Goal: Information Seeking & Learning: Understand process/instructions

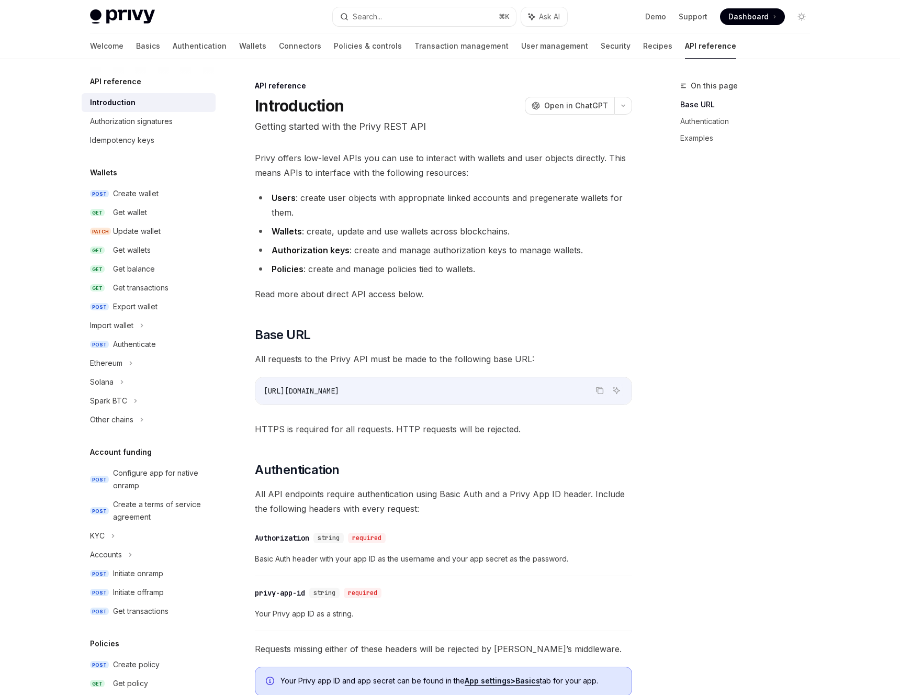
click at [371, 281] on div "Privy offers low-level APIs you can use to interact with wallets and user objec…" at bounding box center [443, 551] width 377 height 801
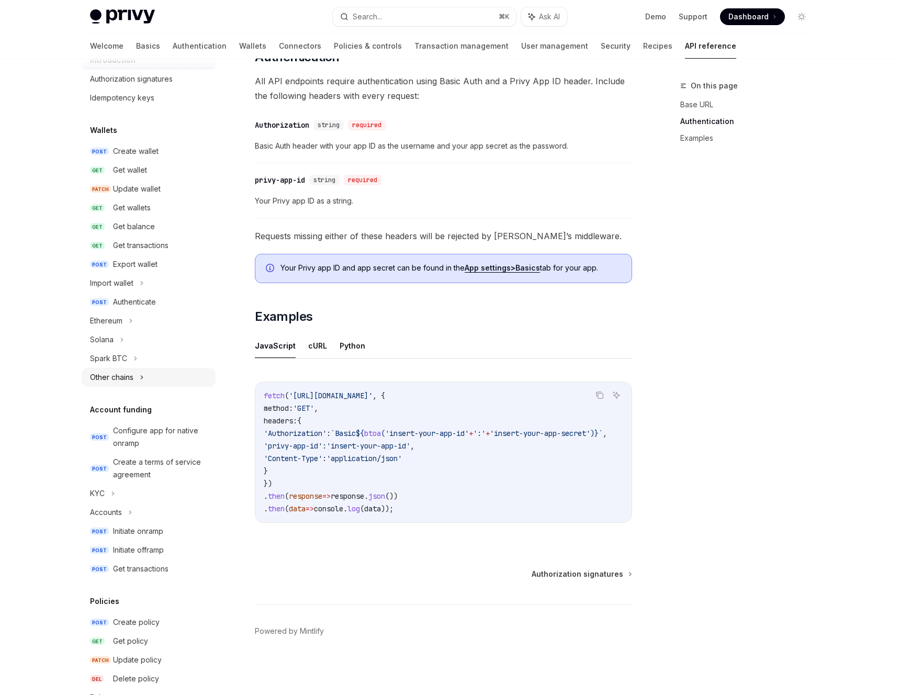
scroll to position [386, 0]
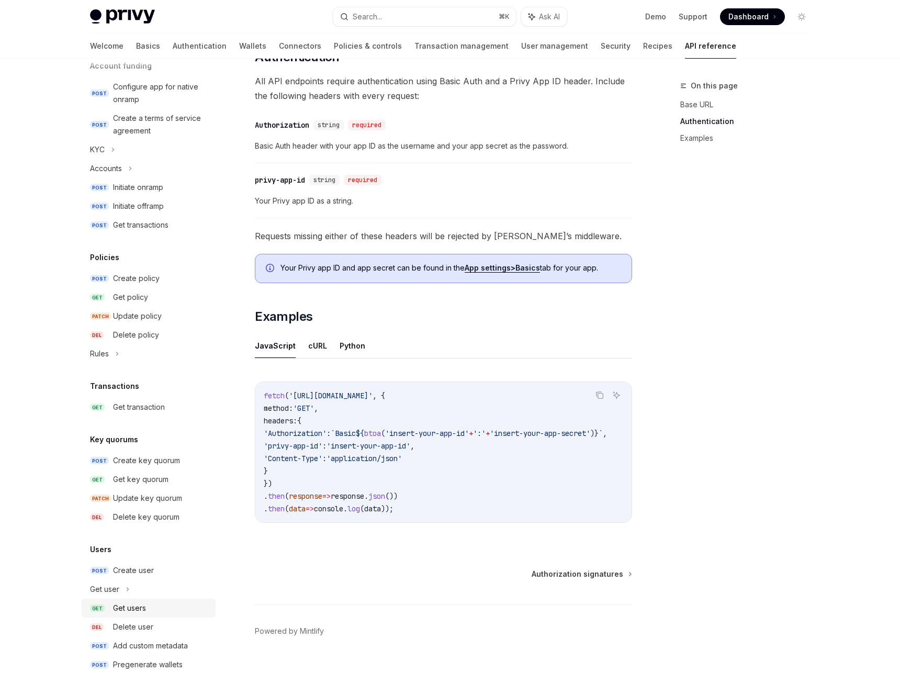
click at [162, 607] on div "Get users" at bounding box center [161, 608] width 96 height 13
type textarea "*"
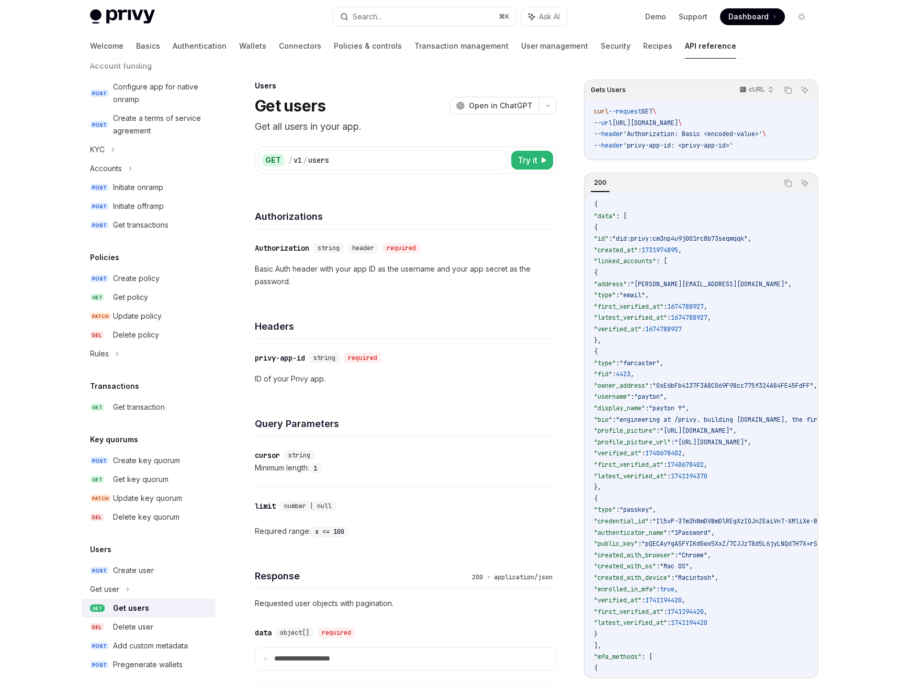
click at [422, 480] on div "​ cursor string Minimum length: 1" at bounding box center [406, 461] width 302 height 50
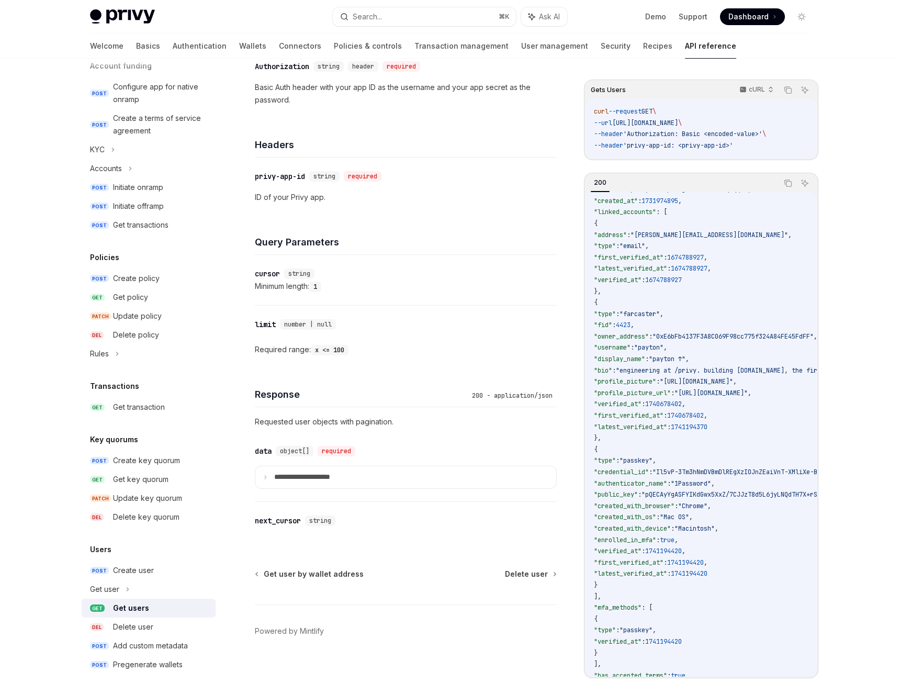
scroll to position [47, 0]
click at [667, 574] on span ""latest_verified_at"" at bounding box center [630, 575] width 73 height 8
click at [704, 567] on span "1741194420" at bounding box center [685, 564] width 37 height 8
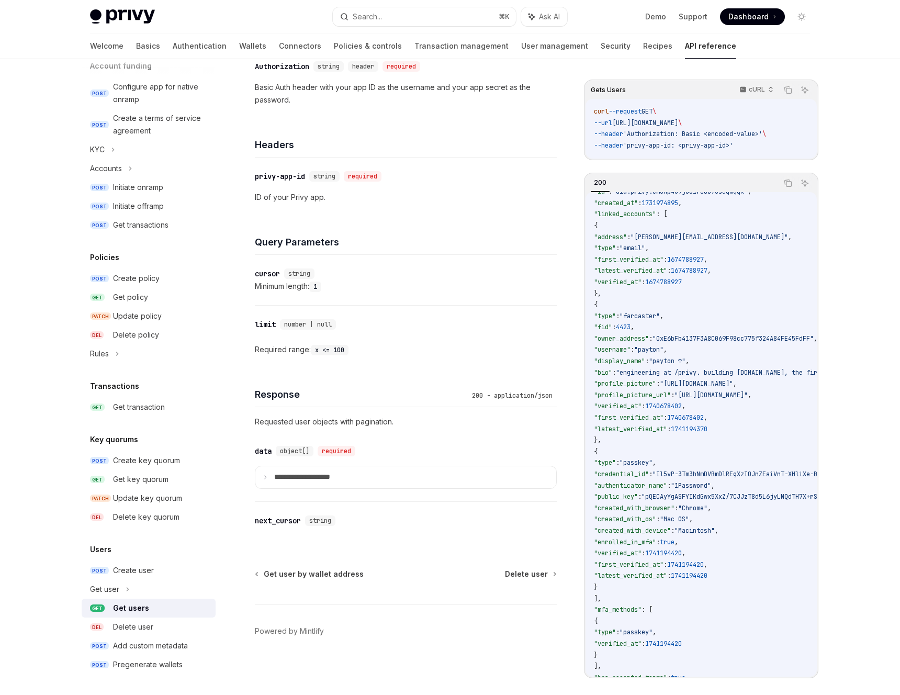
click at [757, 565] on code "{ "data" : [ { "id" : "did:privy:cm3np4u9j001rc8b73seqmqqk" , "created_at" : 17…" at bounding box center [852, 445] width 517 height 587
click at [766, 574] on code "{ "data" : [ { "id" : "did:privy:cm3np4u9j001rc8b73seqmqqk" , "created_at" : 17…" at bounding box center [852, 445] width 517 height 587
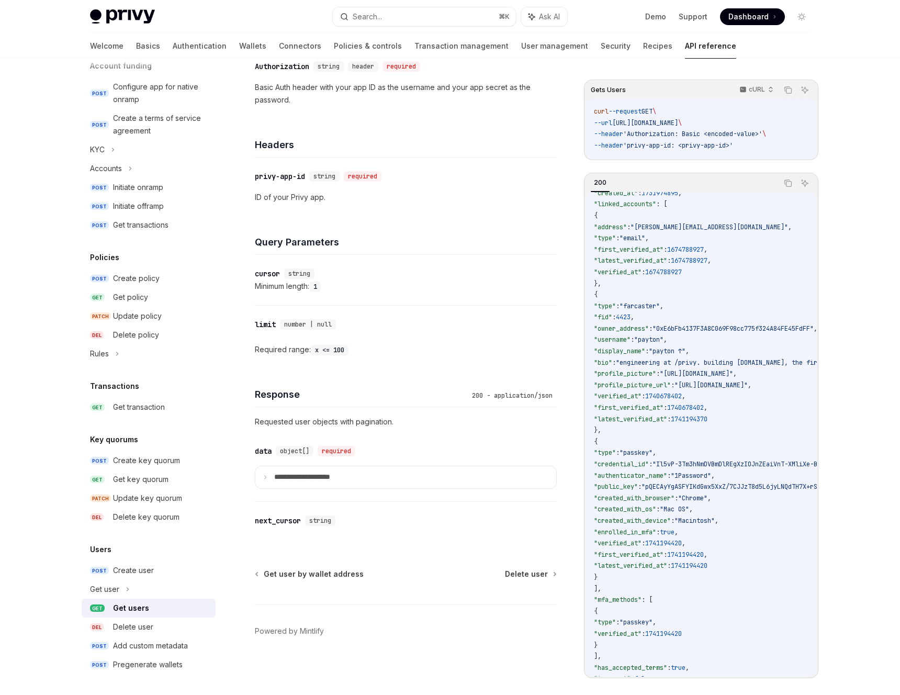
scroll to position [115, 0]
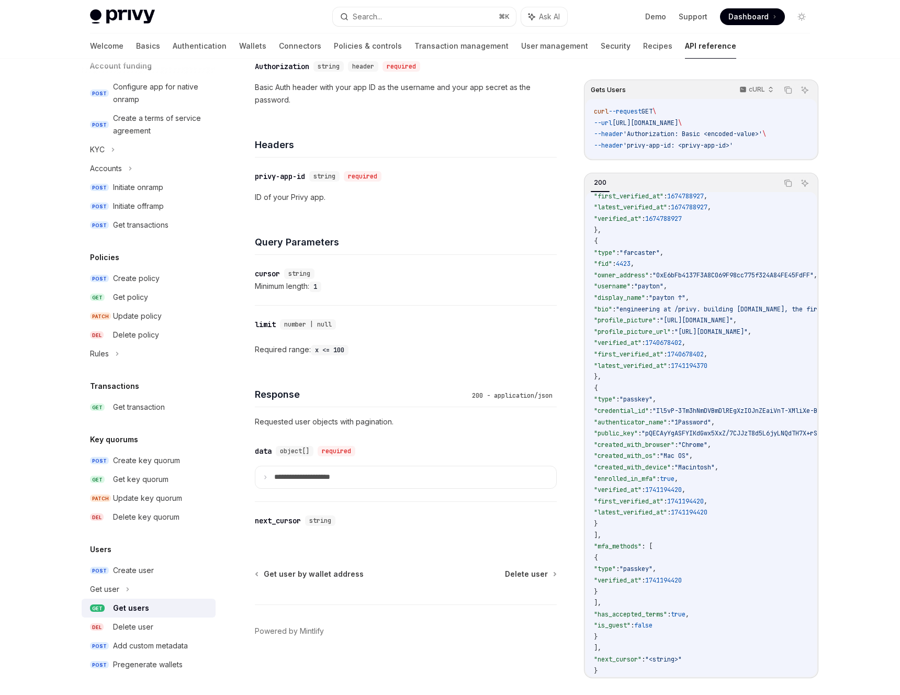
click at [749, 630] on code "{ "data" : [ { "id" : "did:privy:cm3np4u9j001rc8b73seqmqqk" , "created_at" : 17…" at bounding box center [852, 382] width 517 height 587
click at [737, 643] on code "{ "data" : [ { "id" : "did:privy:cm3np4u9j001rc8b73seqmqqk" , "created_at" : 17…" at bounding box center [852, 382] width 517 height 587
click at [492, 543] on div "Users Get users OpenAI Open in ChatGPT Get all users in your app. OpenAI Open i…" at bounding box center [307, 296] width 502 height 797
click at [362, 482] on summary "**********" at bounding box center [405, 477] width 301 height 22
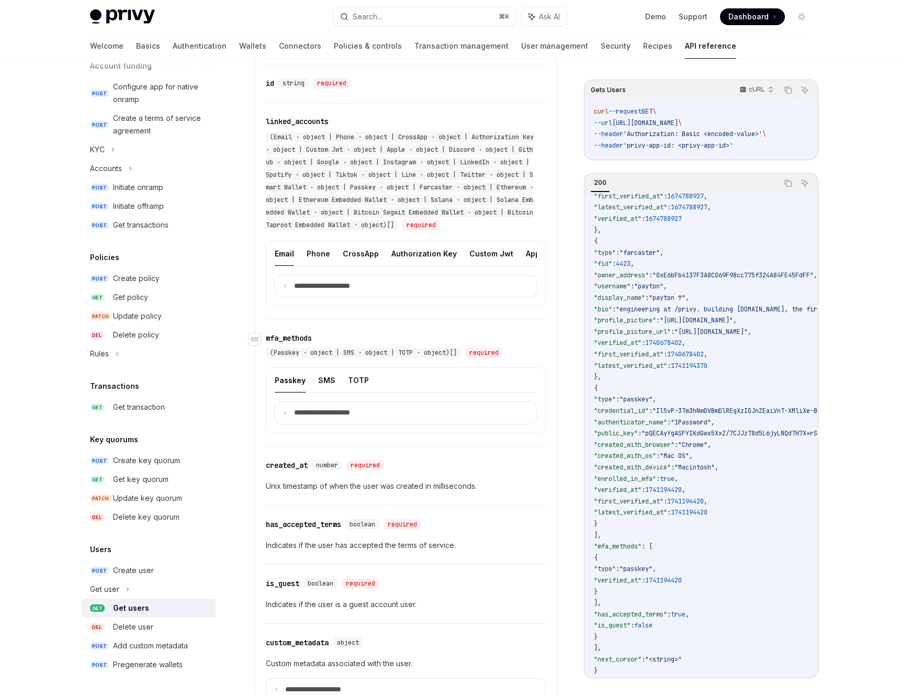
scroll to position [621, 0]
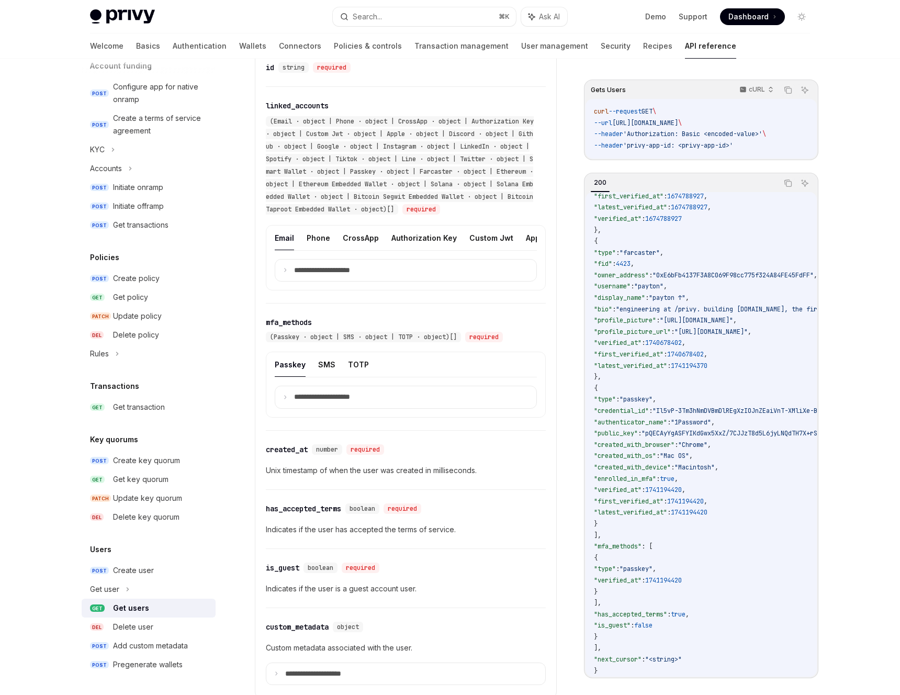
click at [694, 544] on code "{ "data" : [ { "id" : "did:privy:cm3np4u9j001rc8b73seqmqqk" , "created_at" : 17…" at bounding box center [852, 382] width 517 height 587
click at [645, 486] on span ":" at bounding box center [643, 489] width 4 height 8
click at [682, 485] on span "1741194420" at bounding box center [663, 489] width 37 height 8
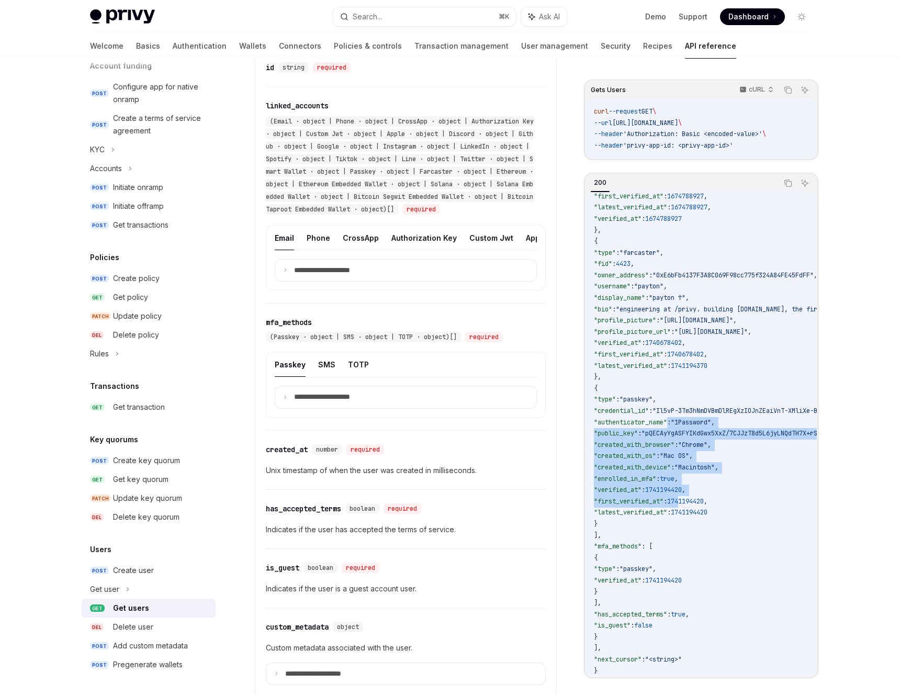
drag, startPoint x: 708, startPoint y: 422, endPoint x: 723, endPoint y: 502, distance: 81.5
click at [723, 502] on code "{ "data" : [ { "id" : "did:privy:cm3np4u9j001rc8b73seqmqqk" , "created_at" : 17…" at bounding box center [852, 382] width 517 height 587
click at [707, 497] on span "," at bounding box center [706, 501] width 4 height 8
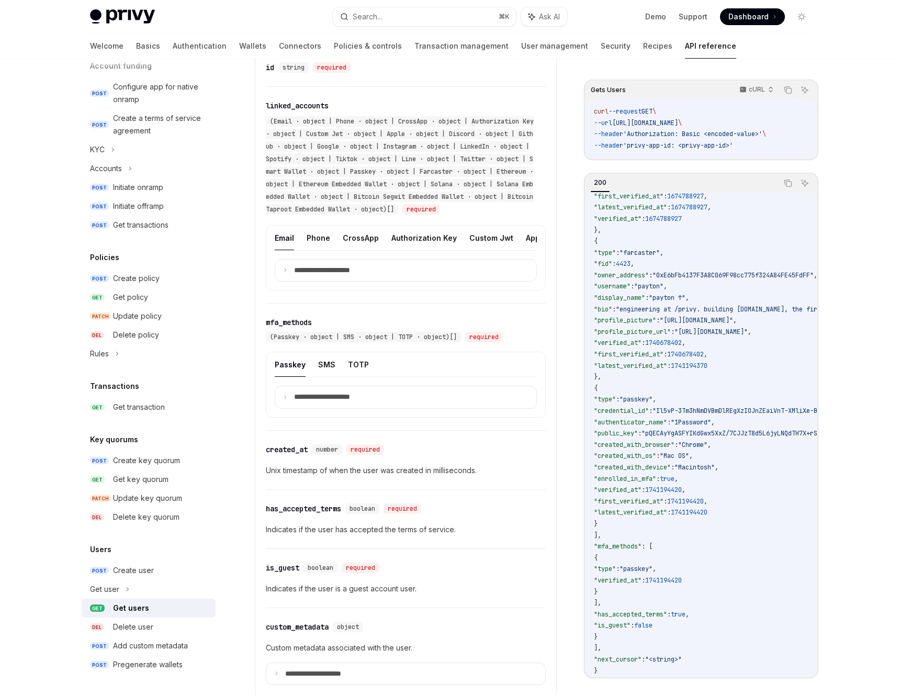
click at [512, 470] on p "Unix timestamp of when the user was created in milliseconds." at bounding box center [406, 470] width 280 height 13
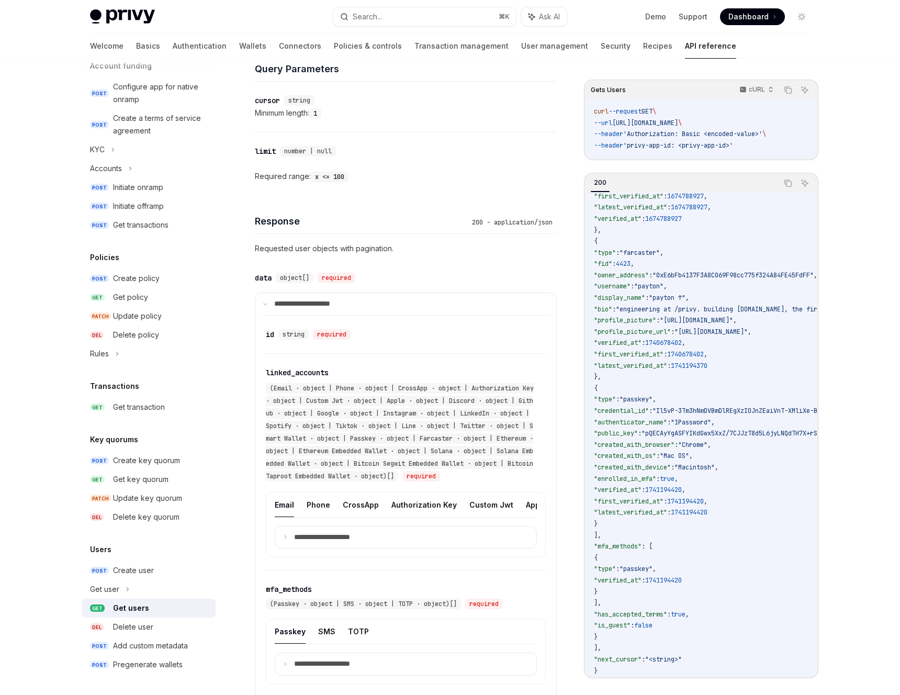
scroll to position [0, 0]
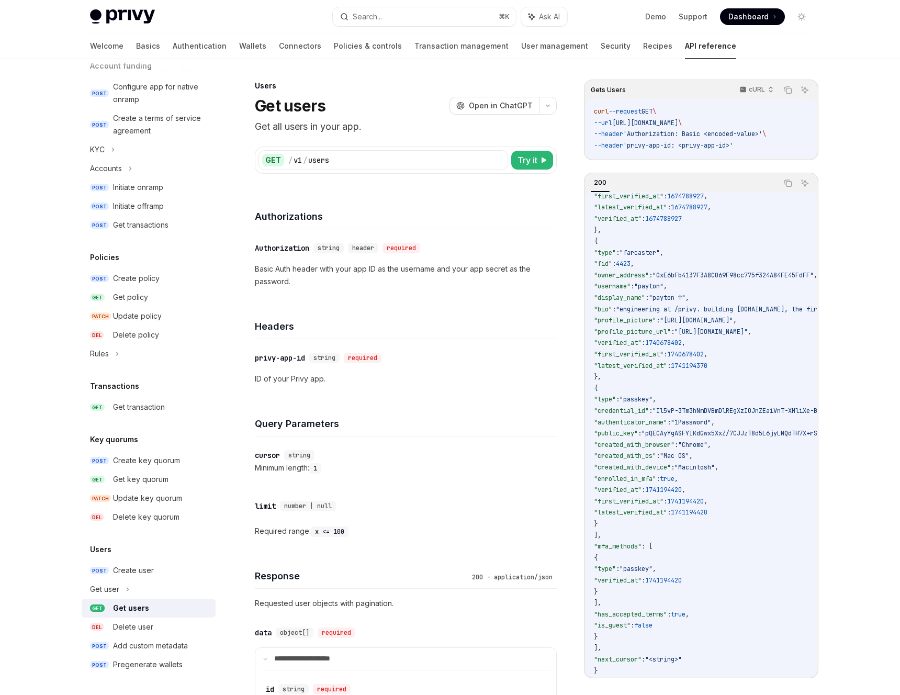
click at [425, 349] on div "​ privy-app-id string required ID of your Privy app." at bounding box center [406, 368] width 302 height 59
click at [433, 281] on p "Basic Auth header with your app ID as the username and your app secret as the p…" at bounding box center [406, 275] width 302 height 25
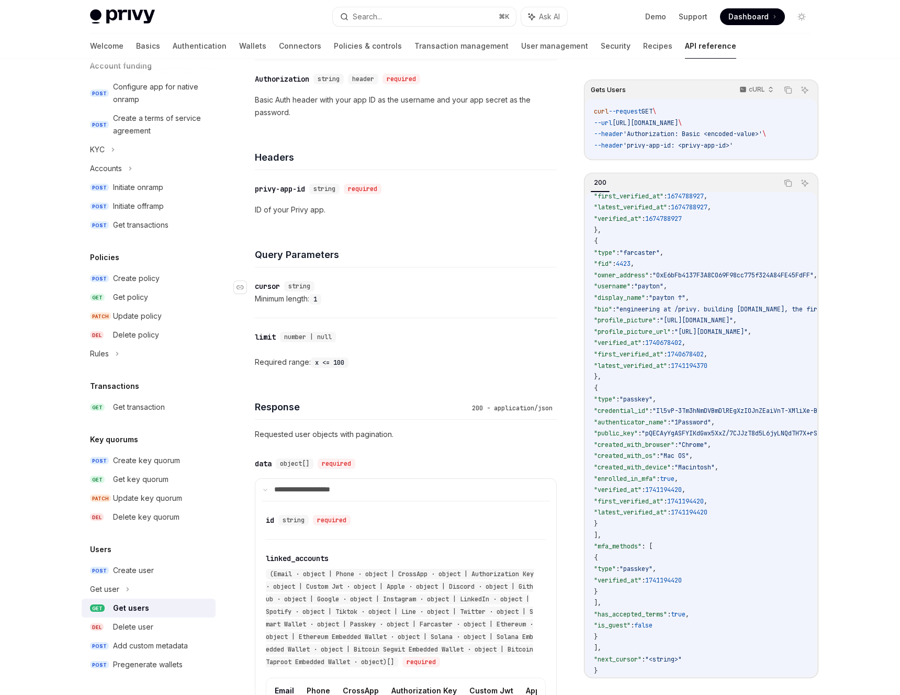
click at [287, 292] on div "​ cursor string" at bounding box center [400, 286] width 291 height 13
click at [287, 300] on div "Minimum length: 1" at bounding box center [406, 298] width 302 height 13
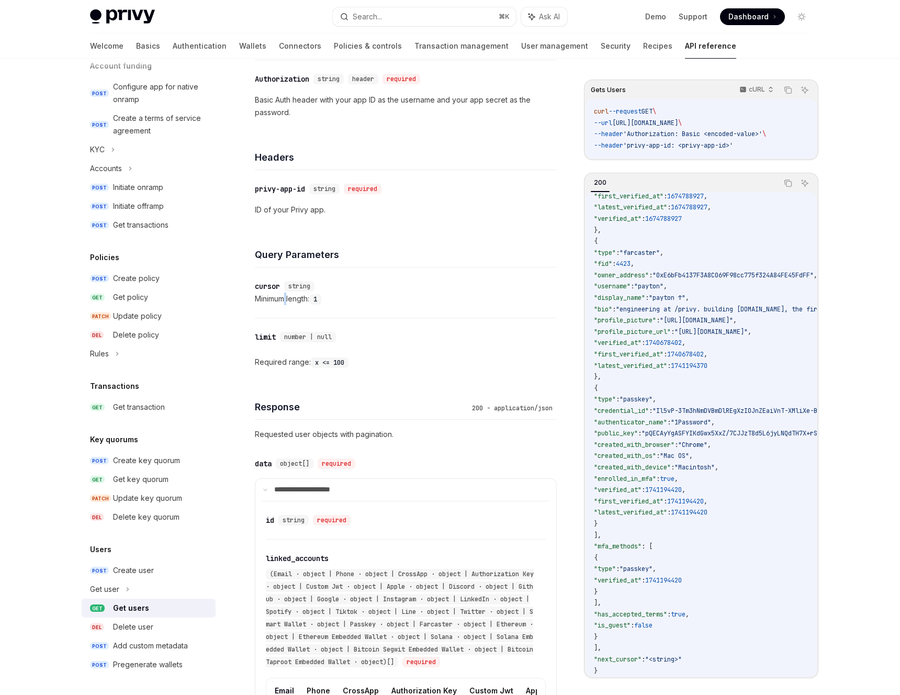
click at [287, 300] on div "Minimum length: 1" at bounding box center [406, 298] width 302 height 13
click at [385, 302] on div "Minimum length: 1" at bounding box center [406, 298] width 302 height 13
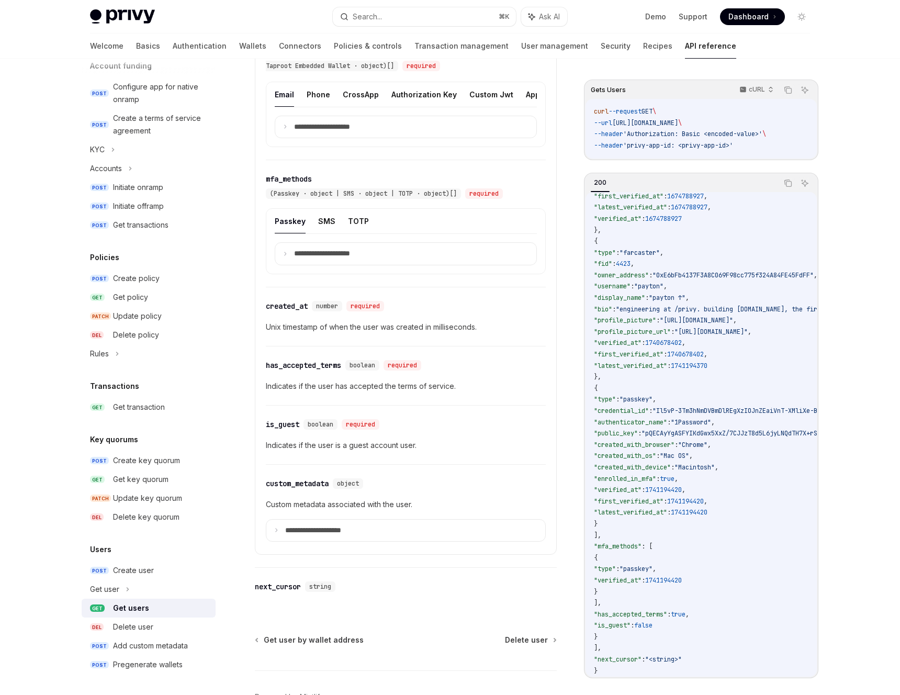
scroll to position [831, 0]
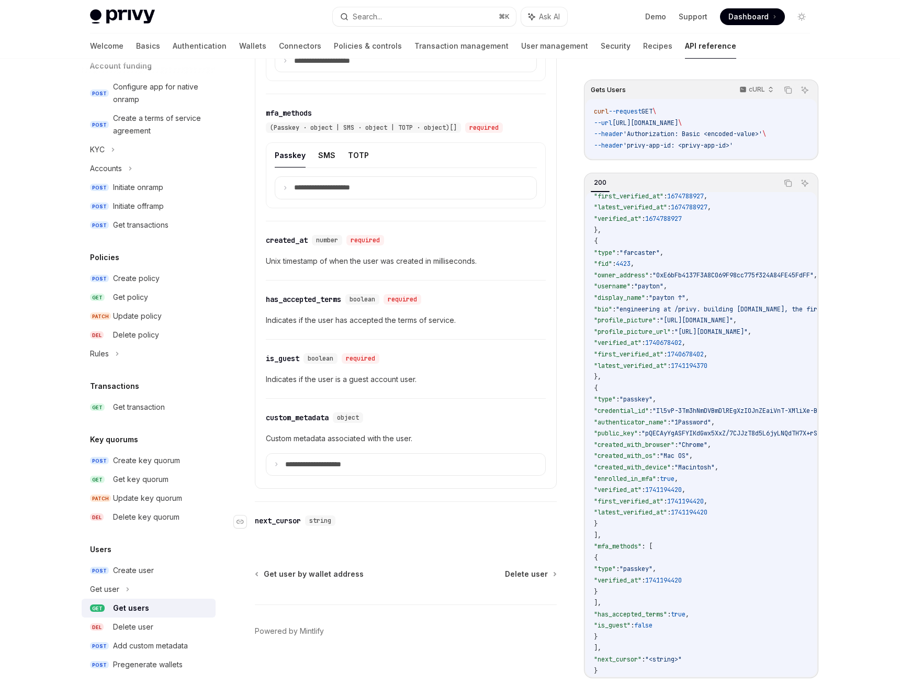
click at [443, 522] on div "​ next_cursor string" at bounding box center [400, 520] width 291 height 13
click at [457, 517] on div "​ next_cursor string" at bounding box center [400, 520] width 291 height 13
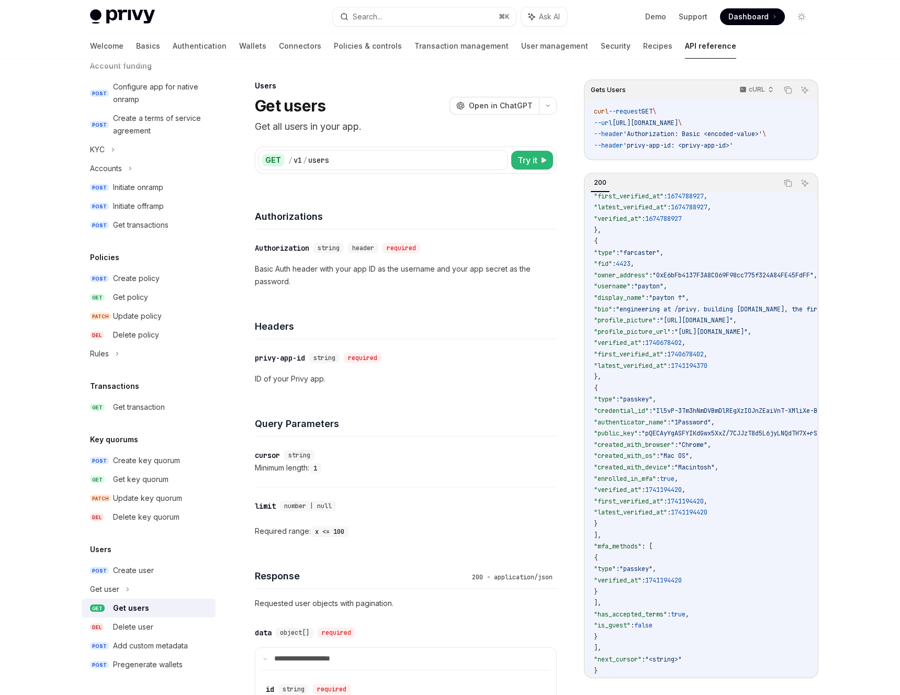
scroll to position [0, 0]
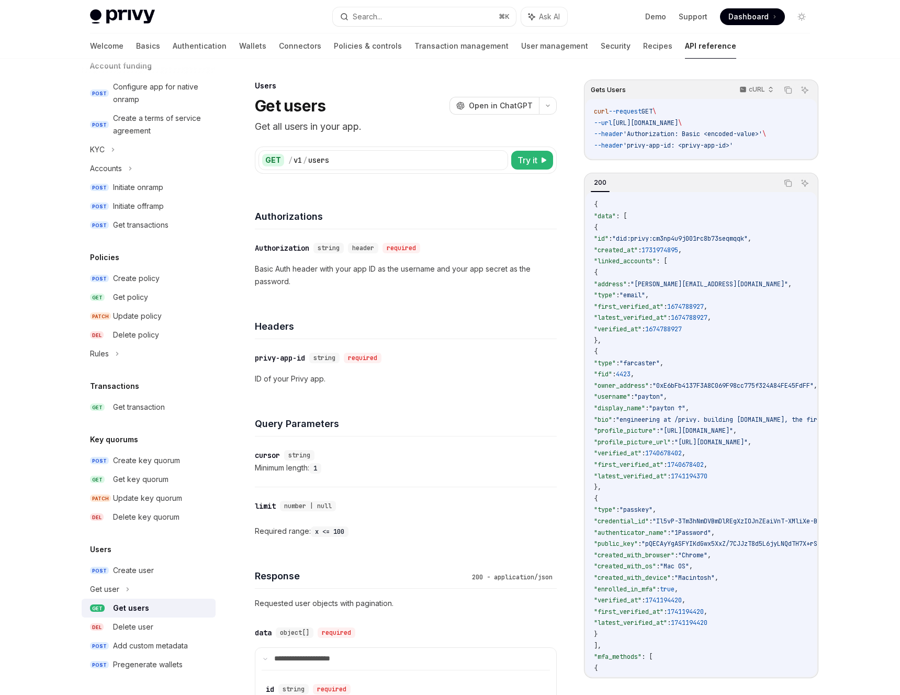
click at [706, 417] on span ""engineering at /privy. building [DOMAIN_NAME], the first Farcaster video clien…" at bounding box center [849, 419] width 467 height 8
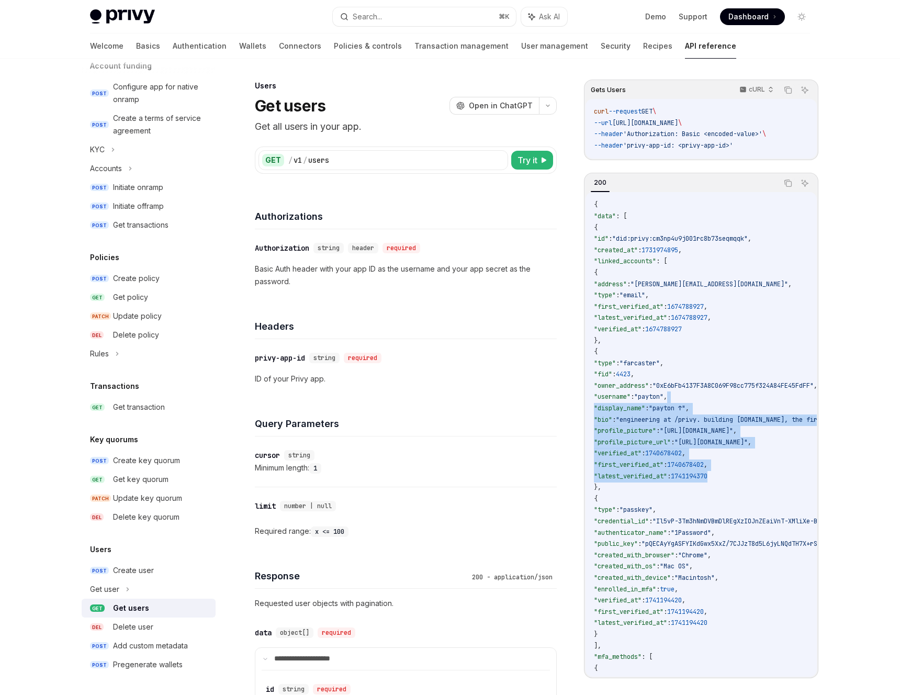
drag, startPoint x: 743, startPoint y: 402, endPoint x: 771, endPoint y: 471, distance: 74.9
click at [771, 471] on code "{ "data" : [ { "id" : "did:privy:cm3np4u9j001rc8b73seqmqqk" , "created_at" : 17…" at bounding box center [852, 492] width 517 height 587
click at [773, 494] on code "{ "data" : [ { "id" : "did:privy:cm3np4u9j001rc8b73seqmqqk" , "created_at" : 17…" at bounding box center [852, 492] width 517 height 587
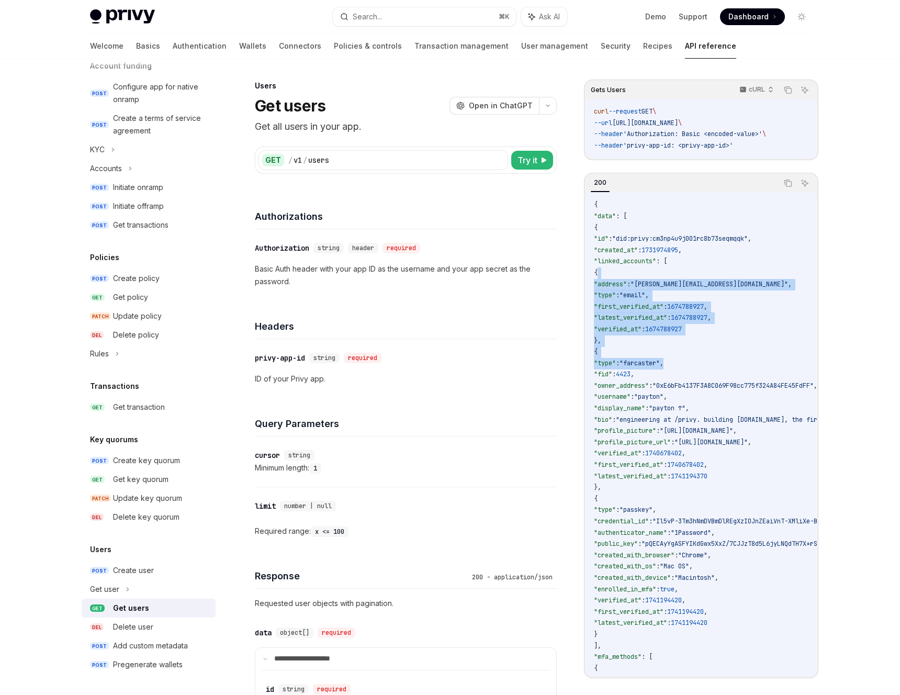
drag, startPoint x: 770, startPoint y: 272, endPoint x: 779, endPoint y: 359, distance: 87.9
click at [779, 359] on code "{ "data" : [ { "id" : "did:privy:cm3np4u9j001rc8b73seqmqqk" , "created_at" : 17…" at bounding box center [852, 492] width 517 height 587
click at [766, 382] on span ""0xE6bFb4137F3A8C069F98cc775f324A84FE45FdFF"" at bounding box center [732, 385] width 161 height 8
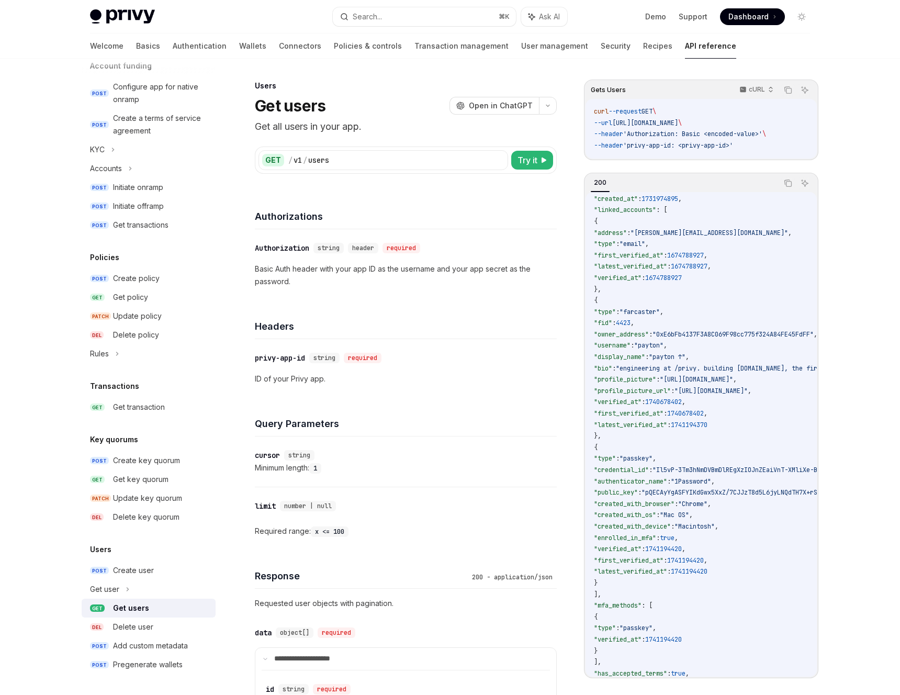
scroll to position [115, 0]
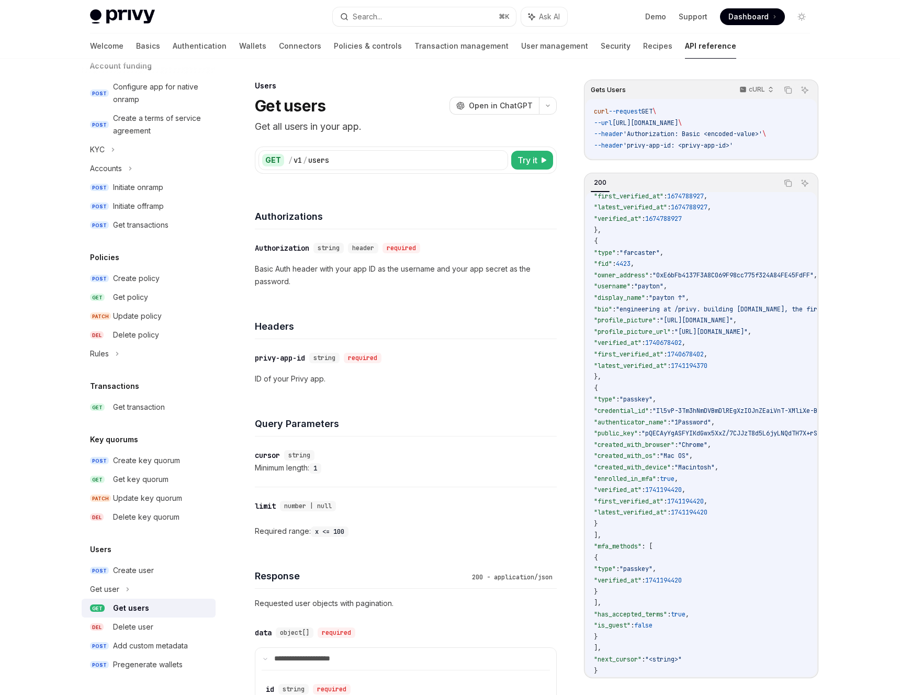
click at [750, 538] on code "{ "data" : [ { "id" : "did:privy:cm3np4u9j001rc8b73seqmqqk" , "created_at" : 17…" at bounding box center [852, 382] width 517 height 587
click at [725, 659] on code "{ "data" : [ { "id" : "did:privy:cm3np4u9j001rc8b73seqmqqk" , "created_at" : 17…" at bounding box center [852, 382] width 517 height 587
click at [718, 655] on code "{ "data" : [ { "id" : "did:privy:cm3np4u9j001rc8b73seqmqqk" , "created_at" : 17…" at bounding box center [852, 382] width 517 height 587
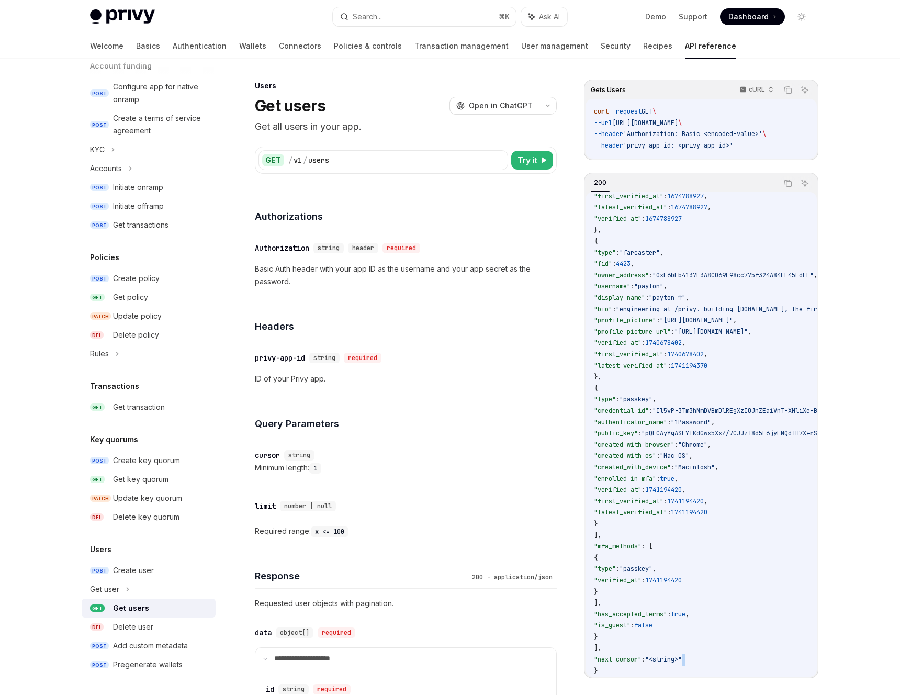
click at [718, 655] on code "{ "data" : [ { "id" : "did:privy:cm3np4u9j001rc8b73seqmqqk" , "created_at" : 17…" at bounding box center [852, 382] width 517 height 587
click at [738, 653] on code "{ "data" : [ { "id" : "did:privy:cm3np4u9j001rc8b73seqmqqk" , "created_at" : 17…" at bounding box center [852, 382] width 517 height 587
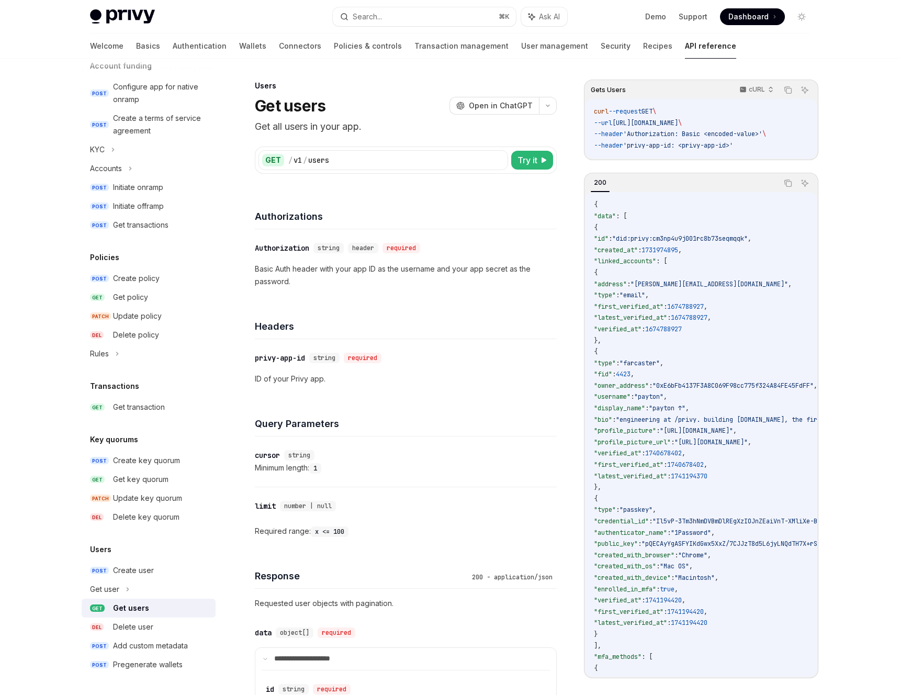
click at [695, 219] on code "{ "data" : [ { "id" : "did:privy:cm3np4u9j001rc8b73seqmqqk" , "created_at" : 17…" at bounding box center [852, 492] width 517 height 587
click at [710, 149] on span "'privy-app-id: <privy-app-id>'" at bounding box center [678, 145] width 110 height 8
click at [750, 144] on code "curl --request GET \ --url [URL][DOMAIN_NAME] \ --header 'Authorization: Basic …" at bounding box center [701, 128] width 214 height 45
drag, startPoint x: 750, startPoint y: 144, endPoint x: 589, endPoint y: 113, distance: 163.5
click at [589, 113] on div "curl --request GET \ --url [URL][DOMAIN_NAME] \ --header 'Authorization: Basic …" at bounding box center [700, 129] width 231 height 60
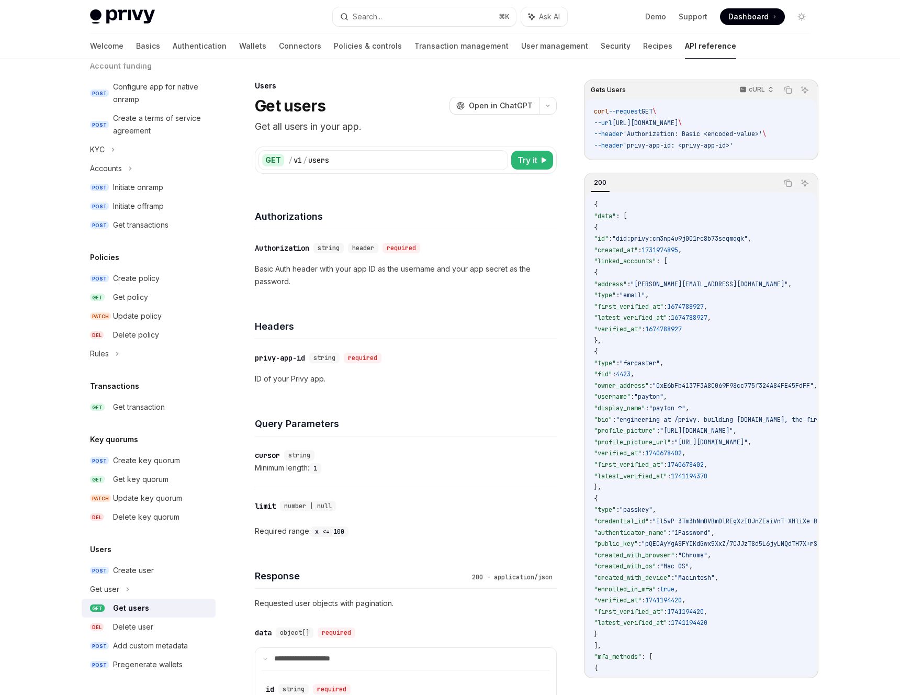
click at [671, 117] on code "curl --request GET \ --url [URL][DOMAIN_NAME] \ --header 'Authorization: Basic …" at bounding box center [701, 128] width 214 height 45
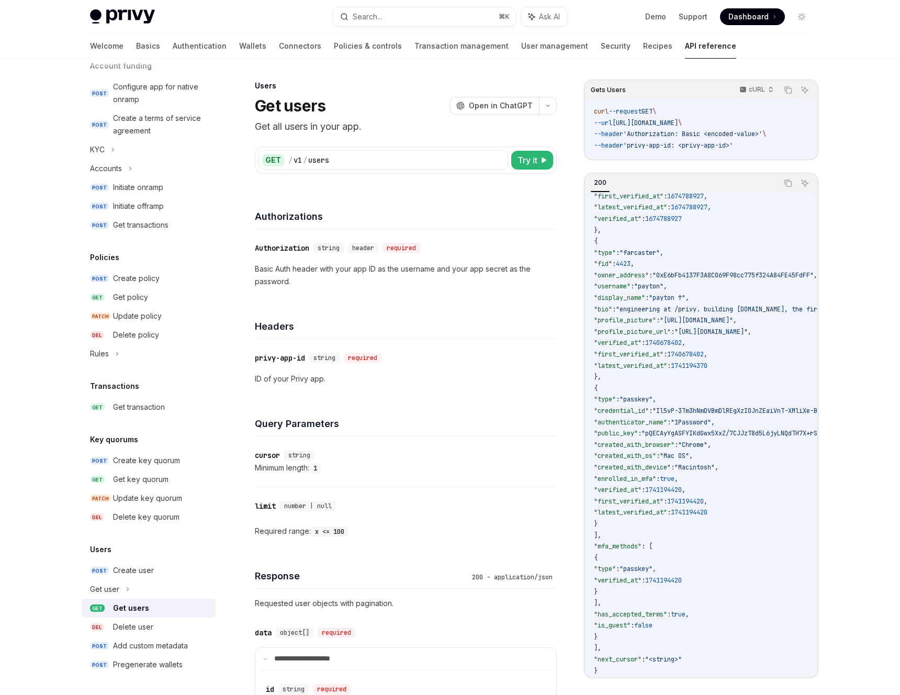
click at [771, 430] on span ""pQECAyYgASFYIKdGwx5XxZ/7CJJzT8d5L6jyLNQdTH7X+rSZdPJ9Ux/QIlggRm4OcJ8F3aB5zYz3T9…" at bounding box center [835, 433] width 388 height 8
